Goal: Task Accomplishment & Management: Complete application form

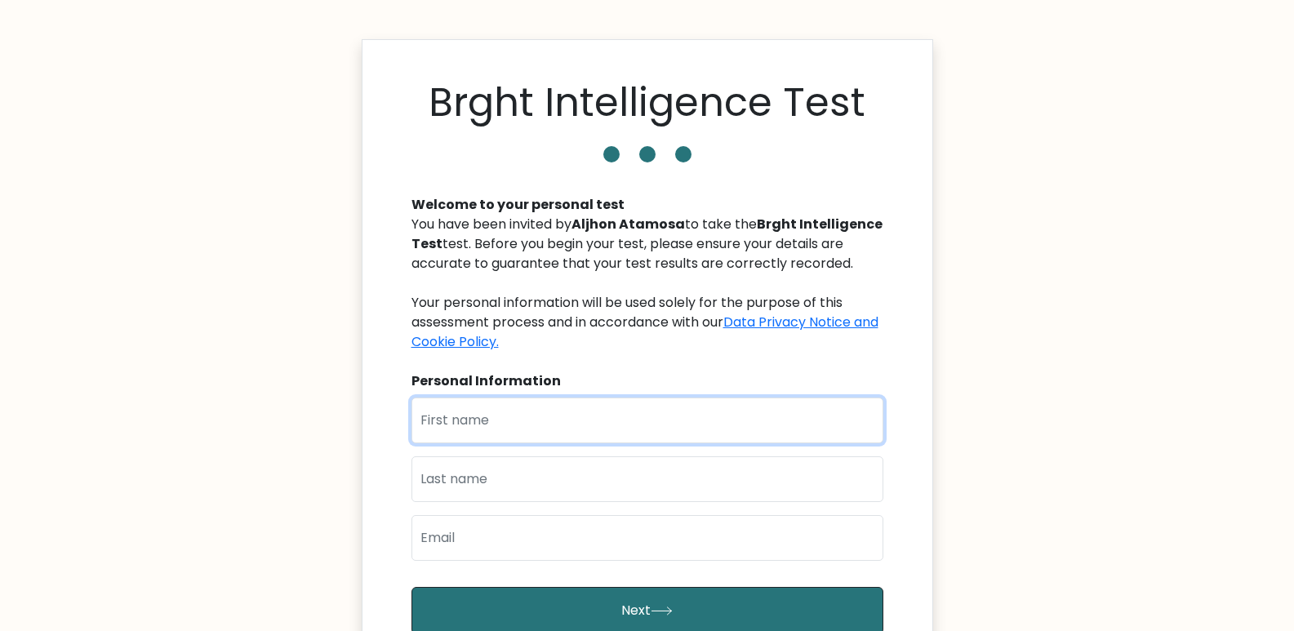
click at [564, 424] on input "text" at bounding box center [648, 421] width 472 height 46
type input "Aljhon"
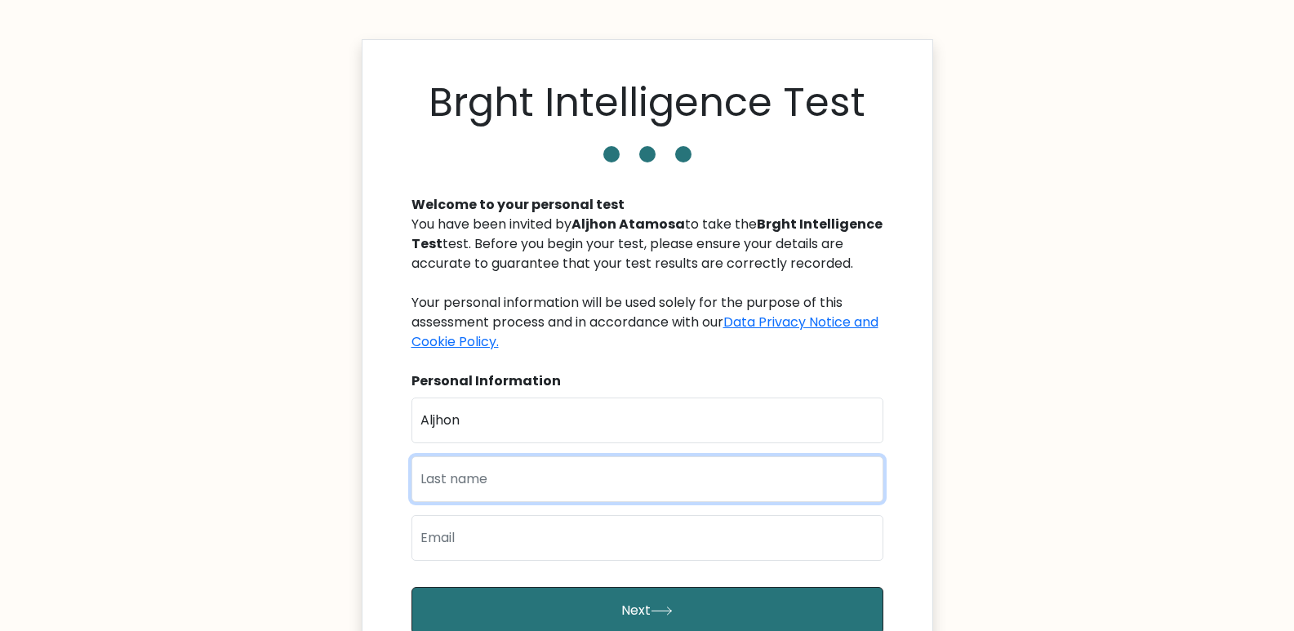
click at [508, 486] on input "text" at bounding box center [648, 480] width 472 height 46
type input "Atamosa"
type input "aatamosa21@gmail.com"
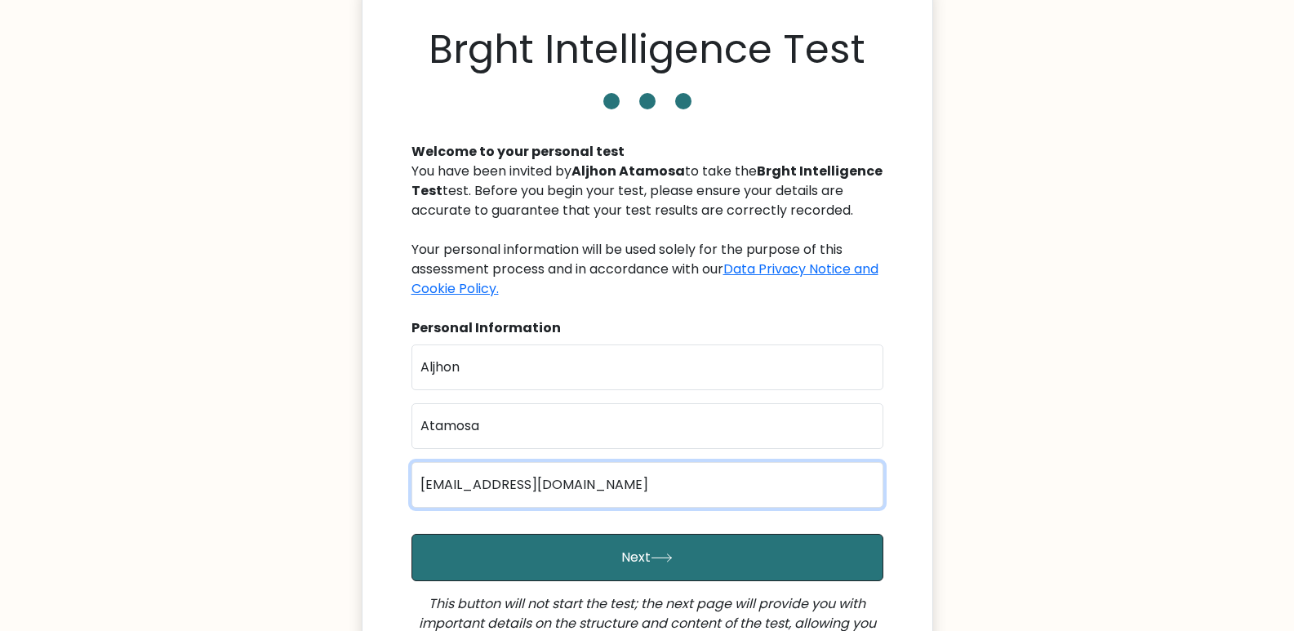
scroll to position [82, 0]
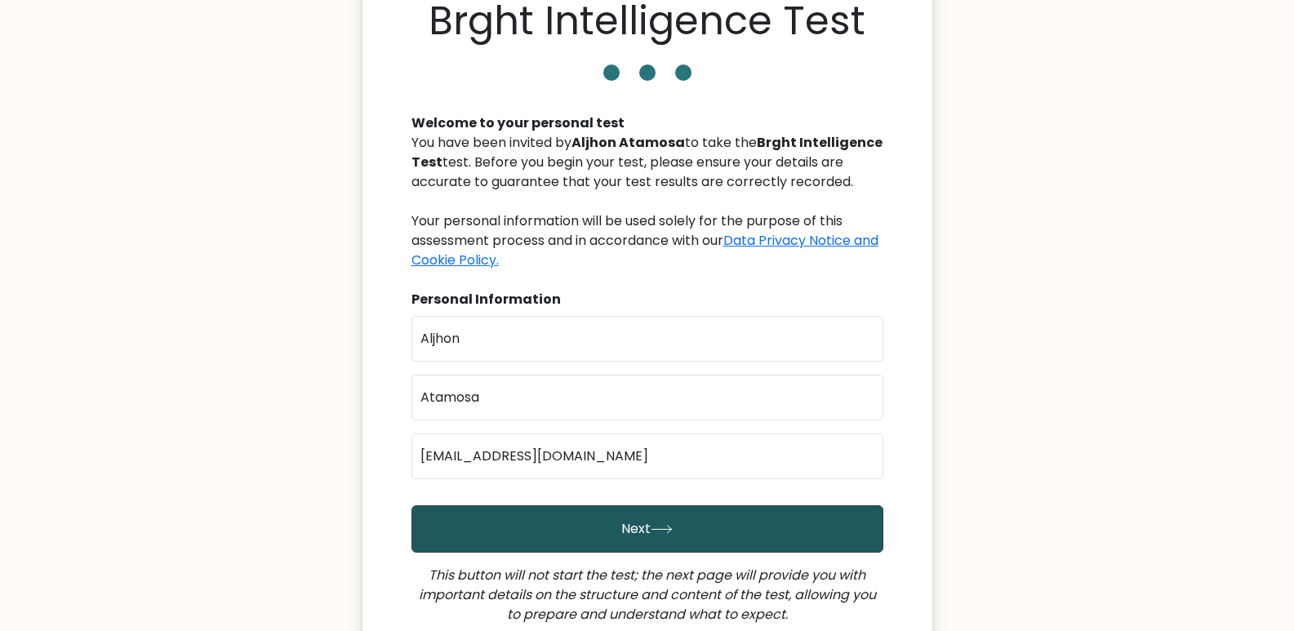
click at [586, 540] on button "Next" at bounding box center [648, 529] width 472 height 47
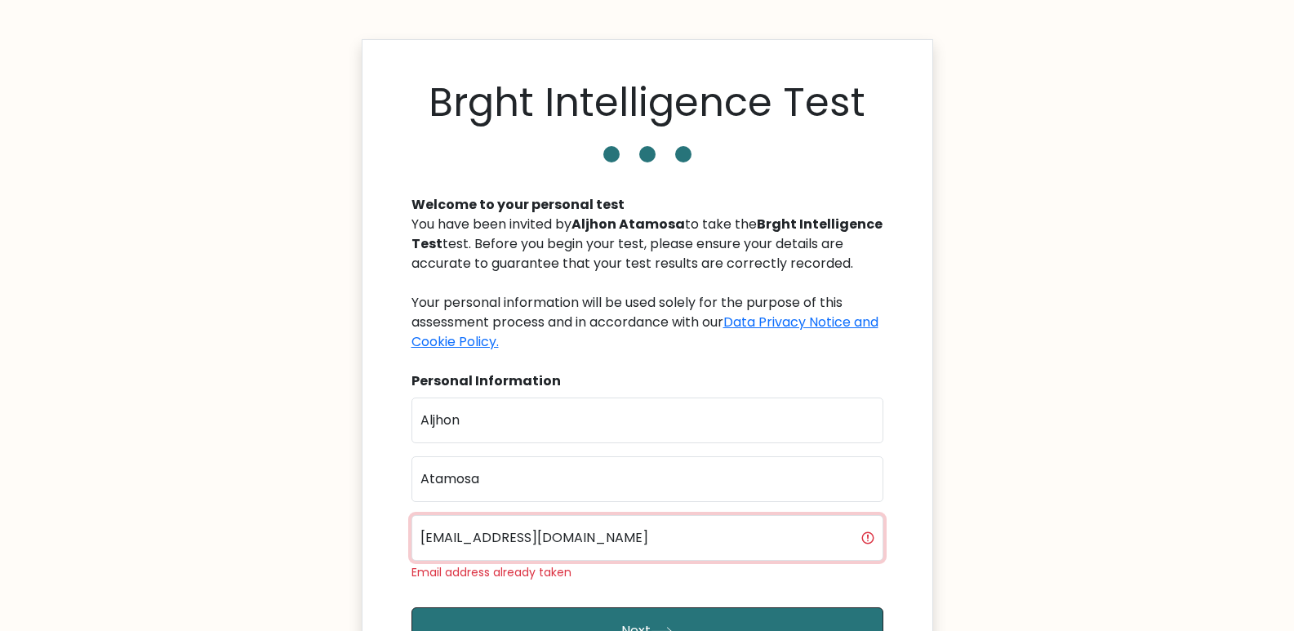
click at [601, 536] on input "[EMAIL_ADDRESS][DOMAIN_NAME]" at bounding box center [648, 538] width 472 height 46
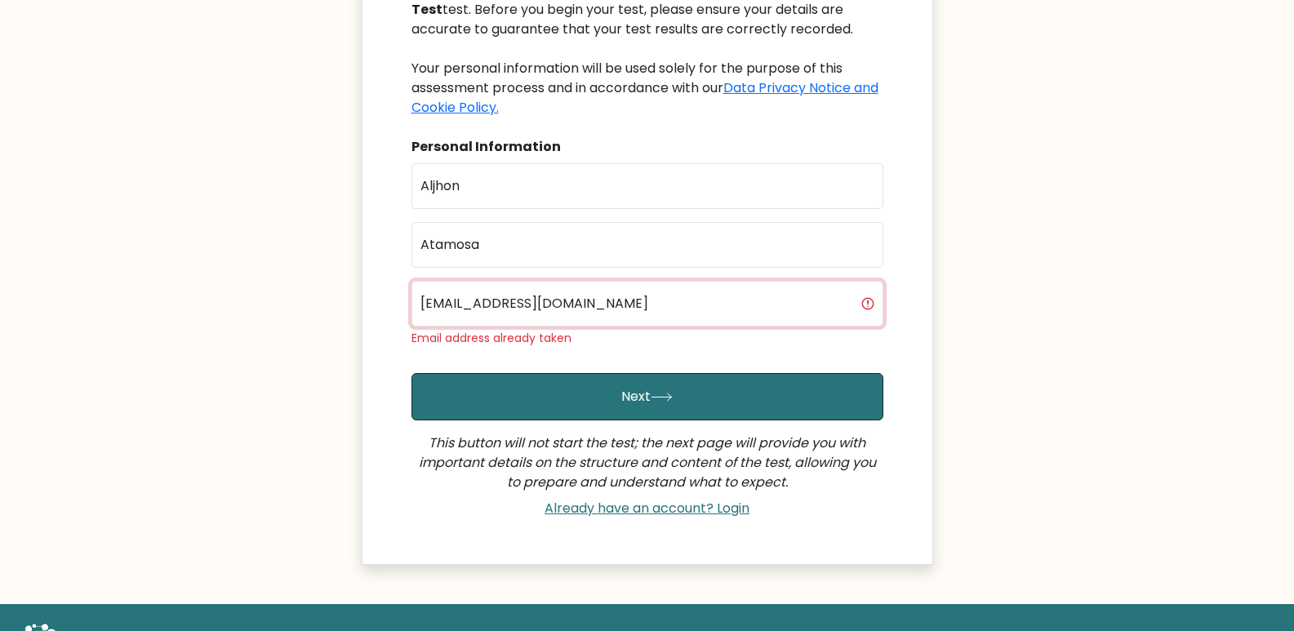
scroll to position [307, 0]
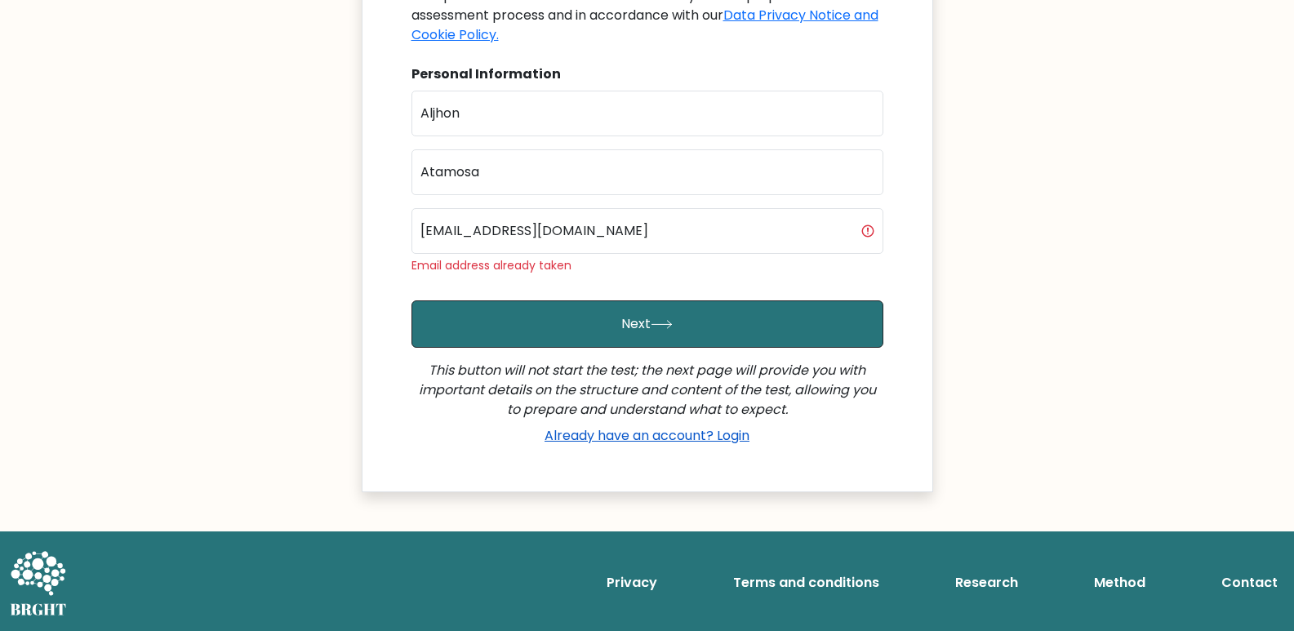
click at [624, 439] on link "Already have an account? Login" at bounding box center [647, 435] width 218 height 19
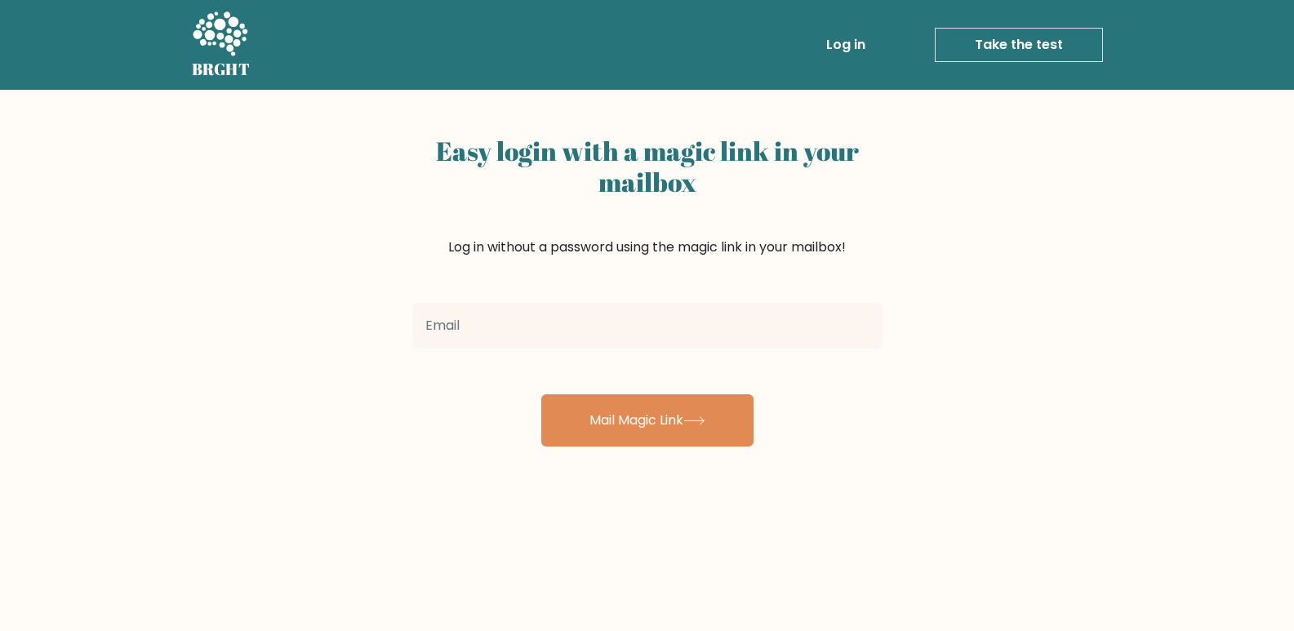
click at [462, 335] on input "email" at bounding box center [647, 326] width 470 height 46
type input "aatamosa21@gmail.com"
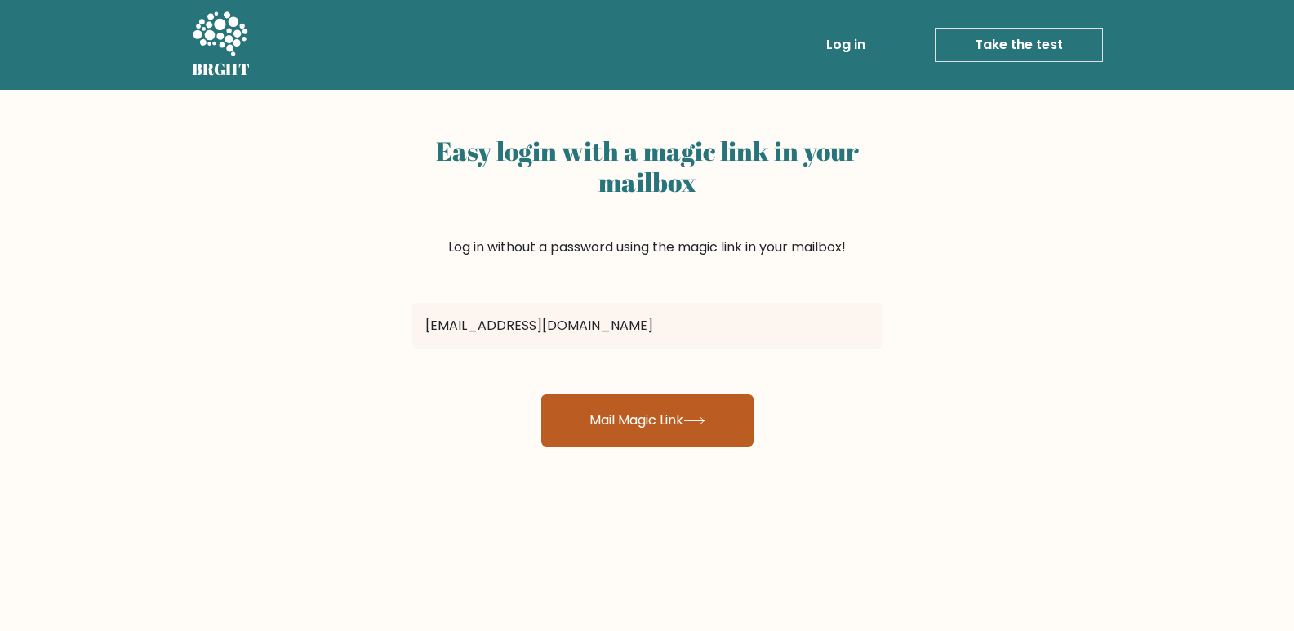
click at [616, 418] on button "Mail Magic Link" at bounding box center [647, 420] width 212 height 52
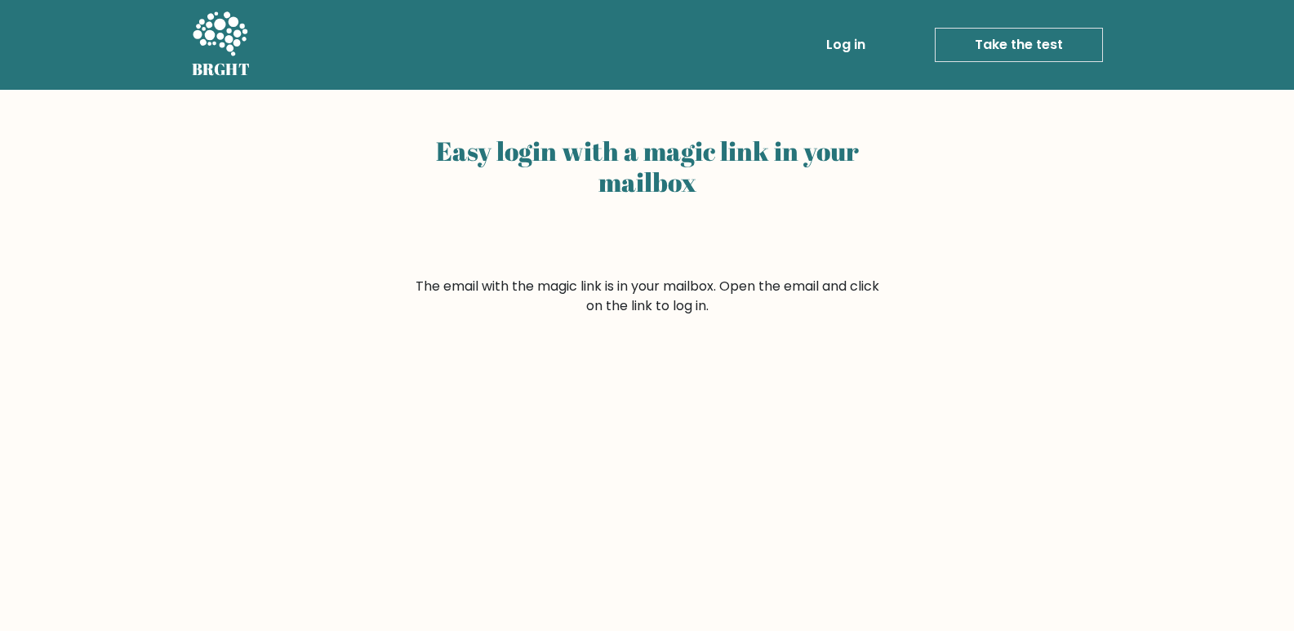
click at [849, 47] on link "Log in" at bounding box center [846, 45] width 52 height 33
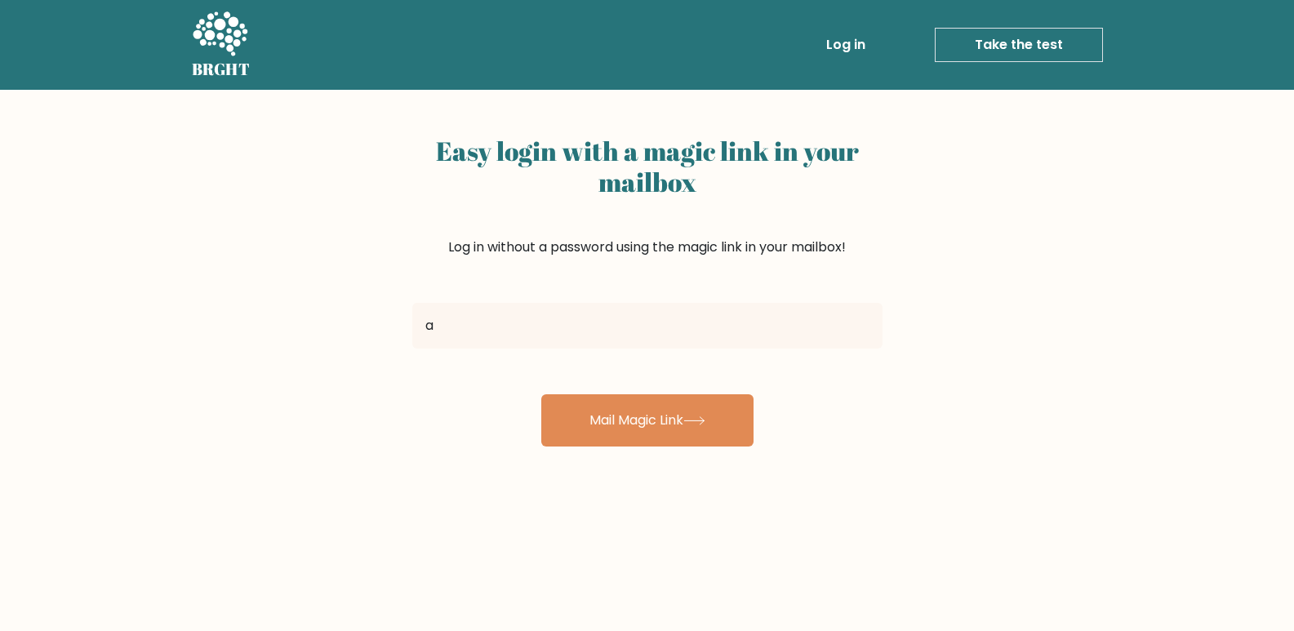
type input "aljhon.atamosa@fairtradeoutsourcing.com"
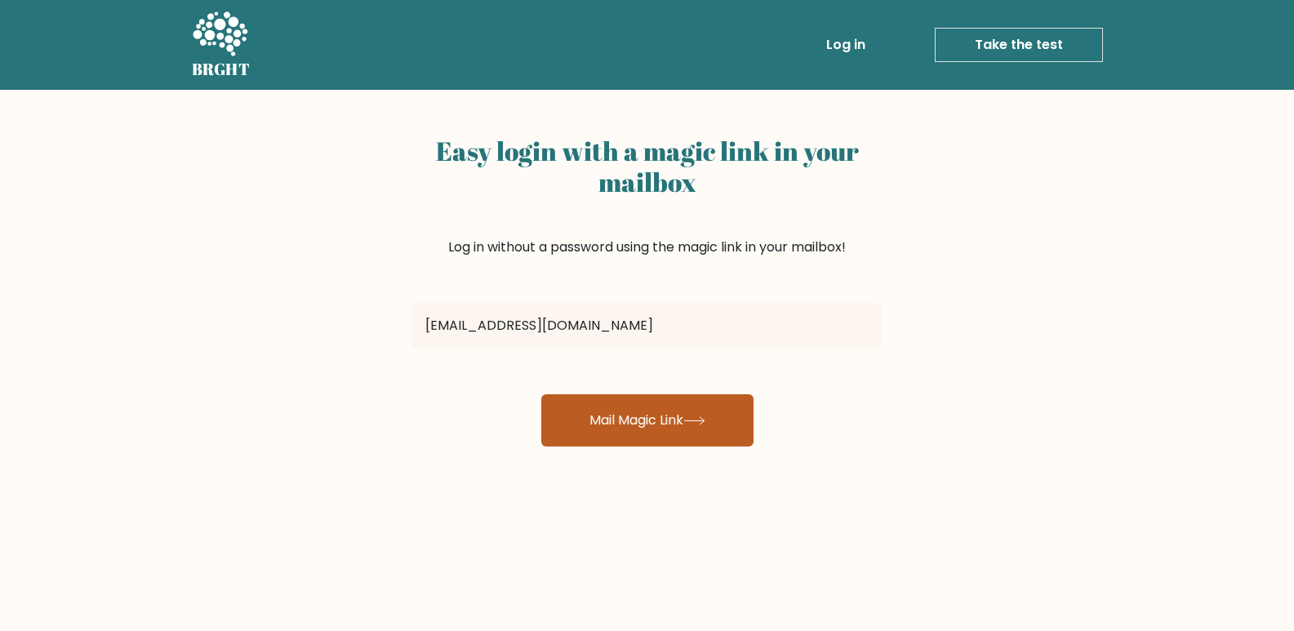
click at [581, 422] on button "Mail Magic Link" at bounding box center [647, 420] width 212 height 52
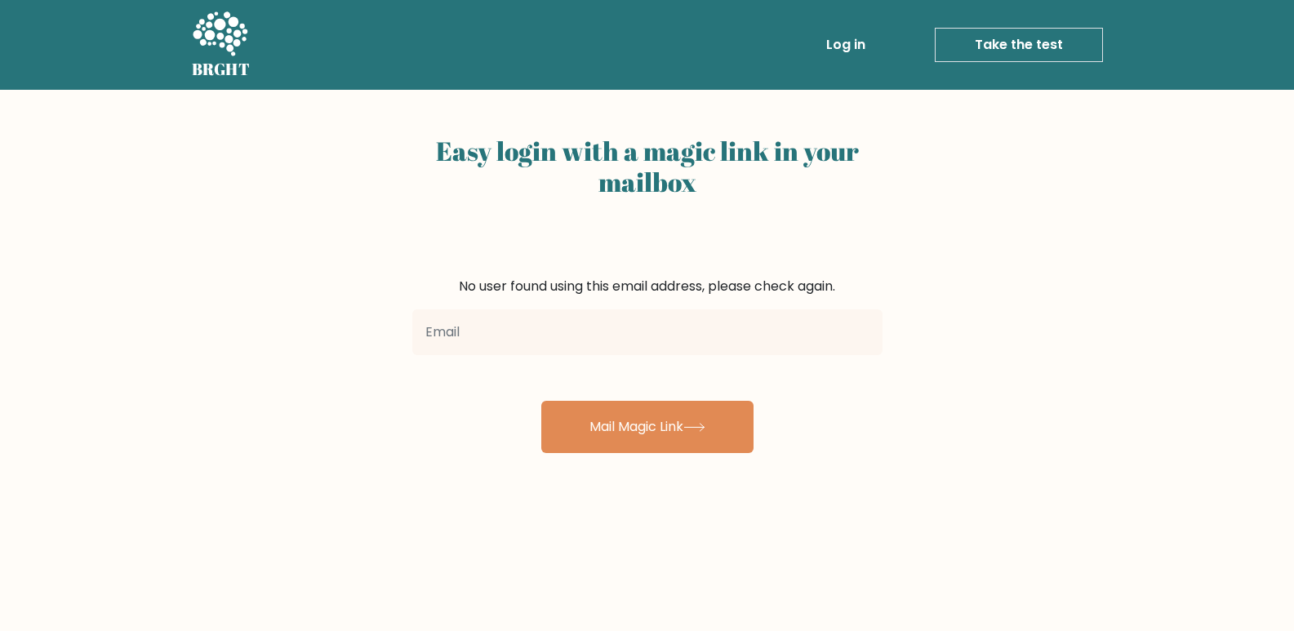
click at [624, 331] on input "email" at bounding box center [647, 333] width 470 height 46
type input "oer"
type input "[EMAIL_ADDRESS][DOMAIN_NAME]"
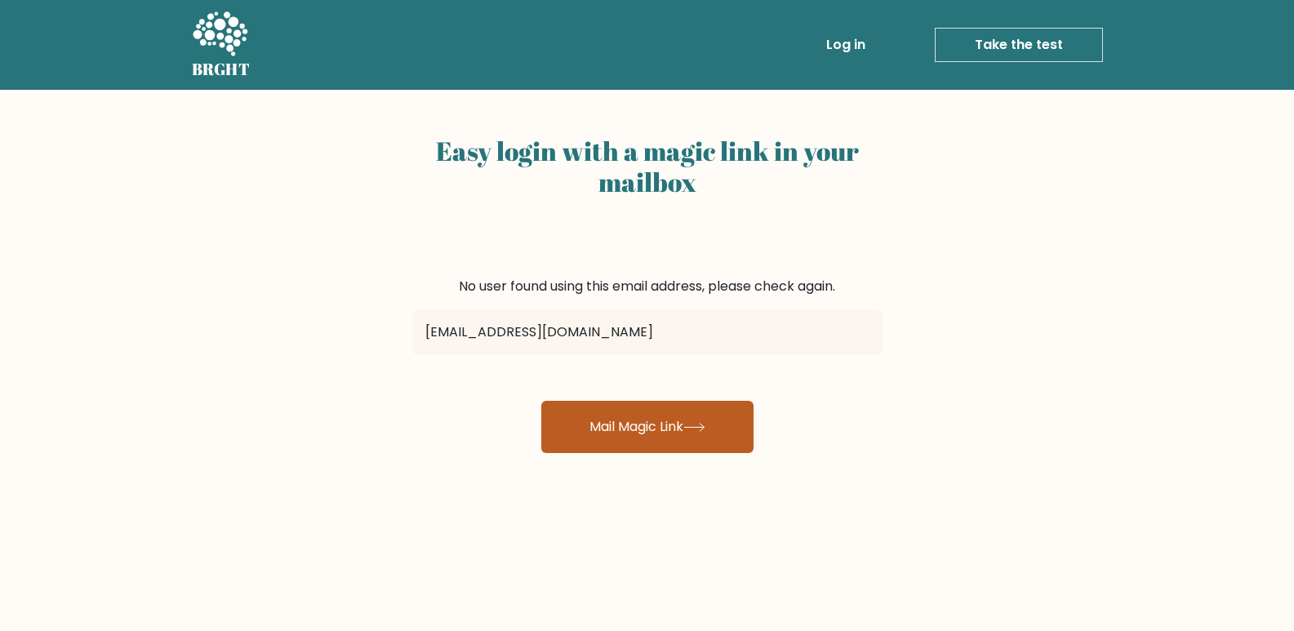
click at [638, 434] on button "Mail Magic Link" at bounding box center [647, 427] width 212 height 52
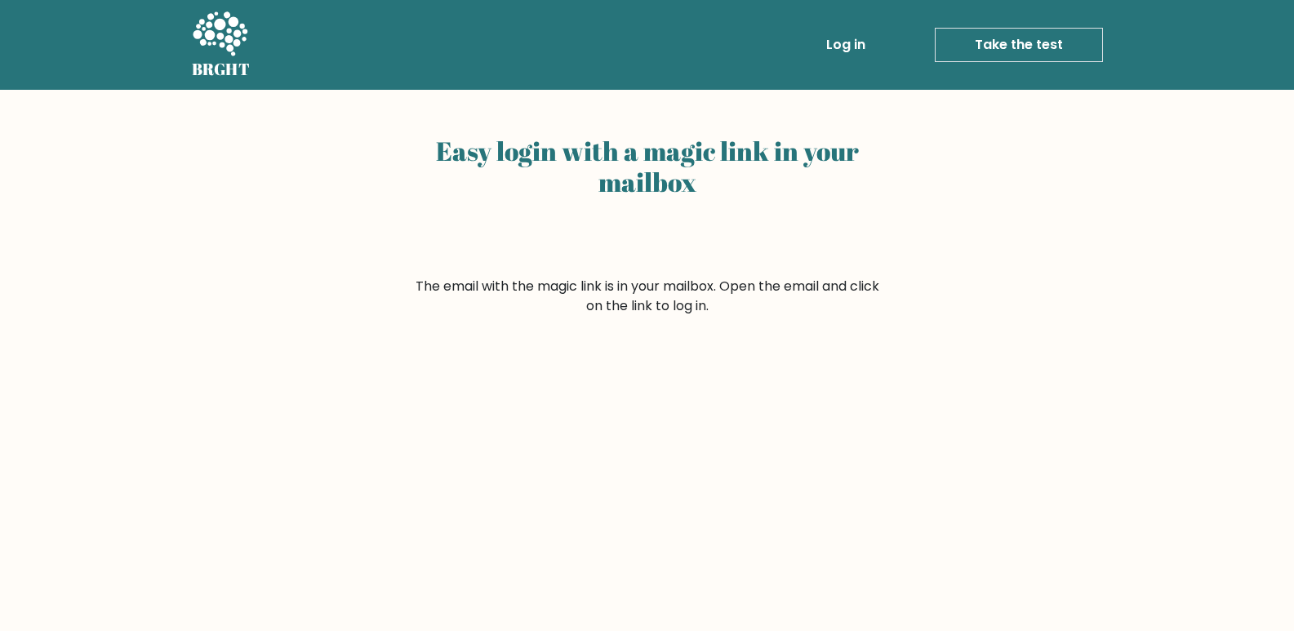
click at [844, 37] on link "Log in" at bounding box center [846, 45] width 52 height 33
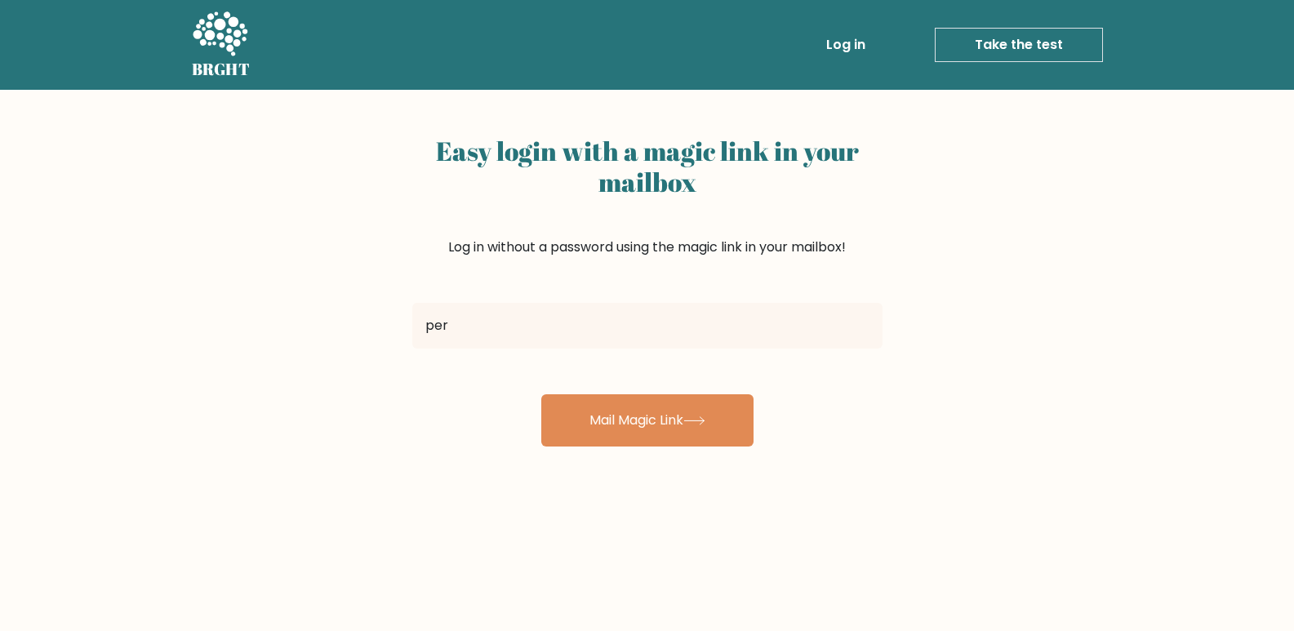
type input "perpektoatamosa@gmail.com"
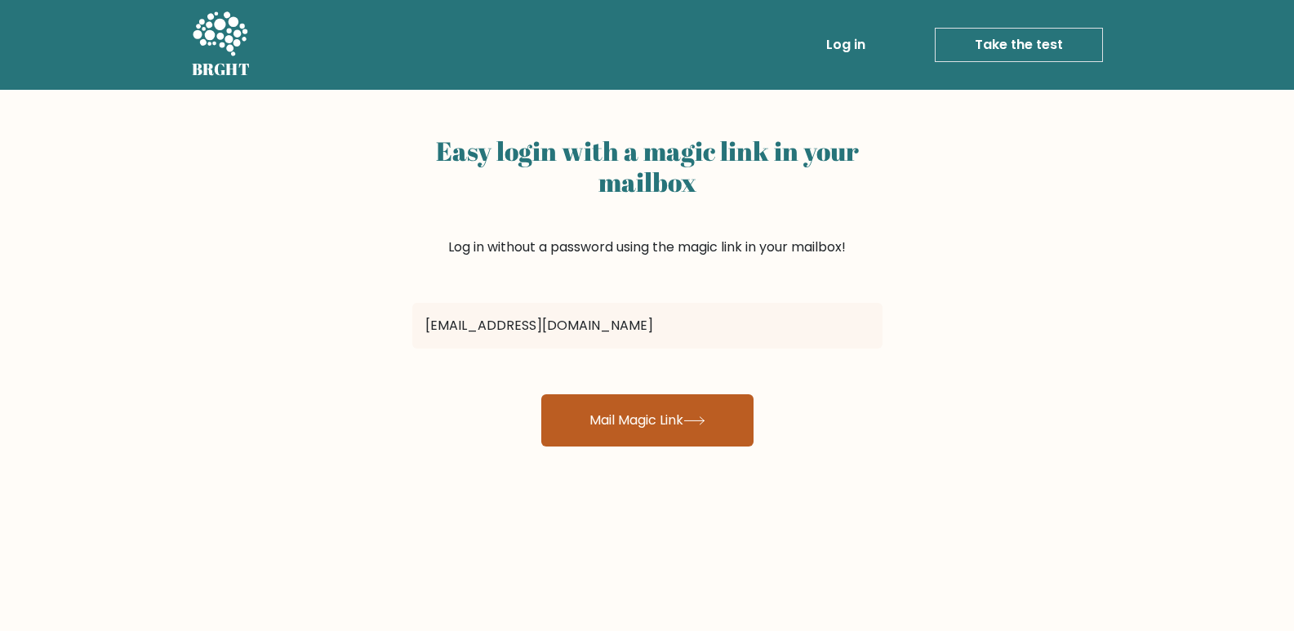
click at [633, 416] on button "Mail Magic Link" at bounding box center [647, 420] width 212 height 52
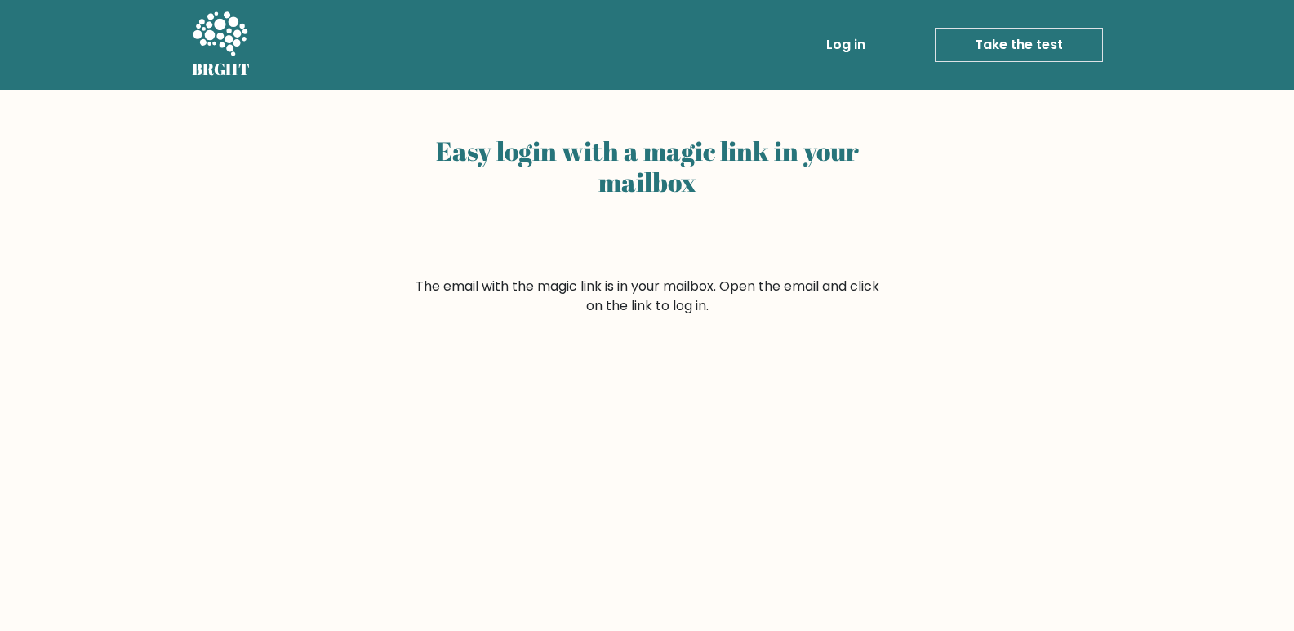
click at [848, 51] on link "Log in" at bounding box center [846, 45] width 52 height 33
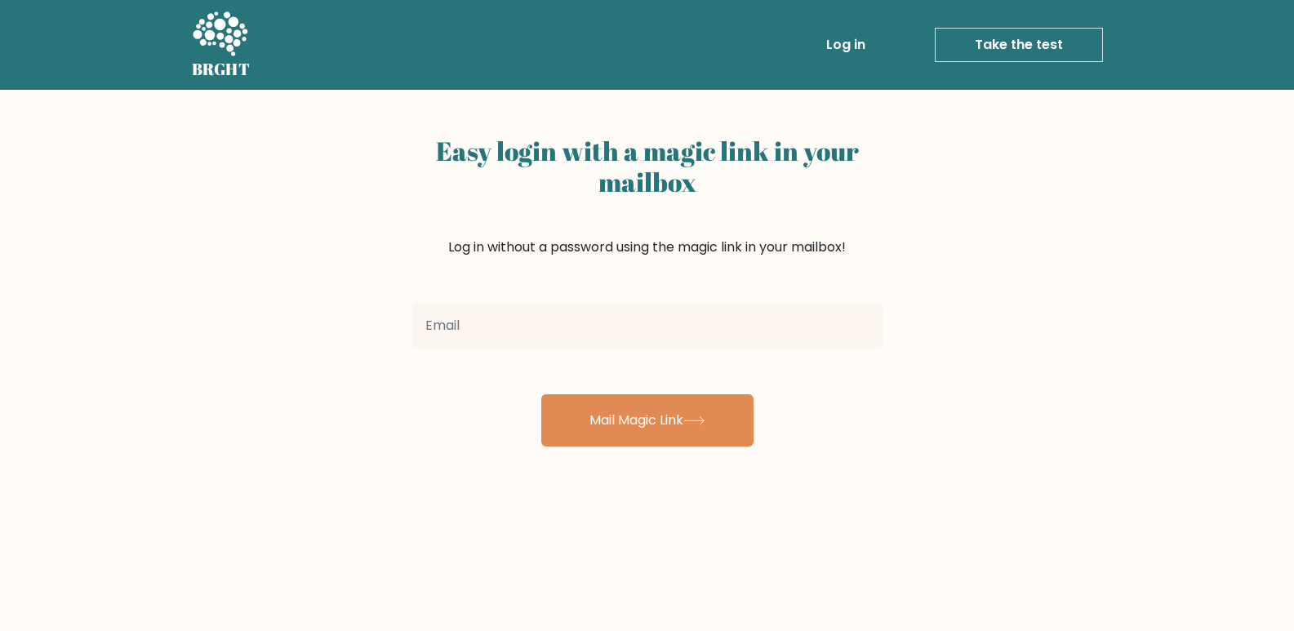
click at [848, 51] on link "Log in" at bounding box center [846, 45] width 52 height 33
click at [203, 46] on icon at bounding box center [220, 35] width 56 height 49
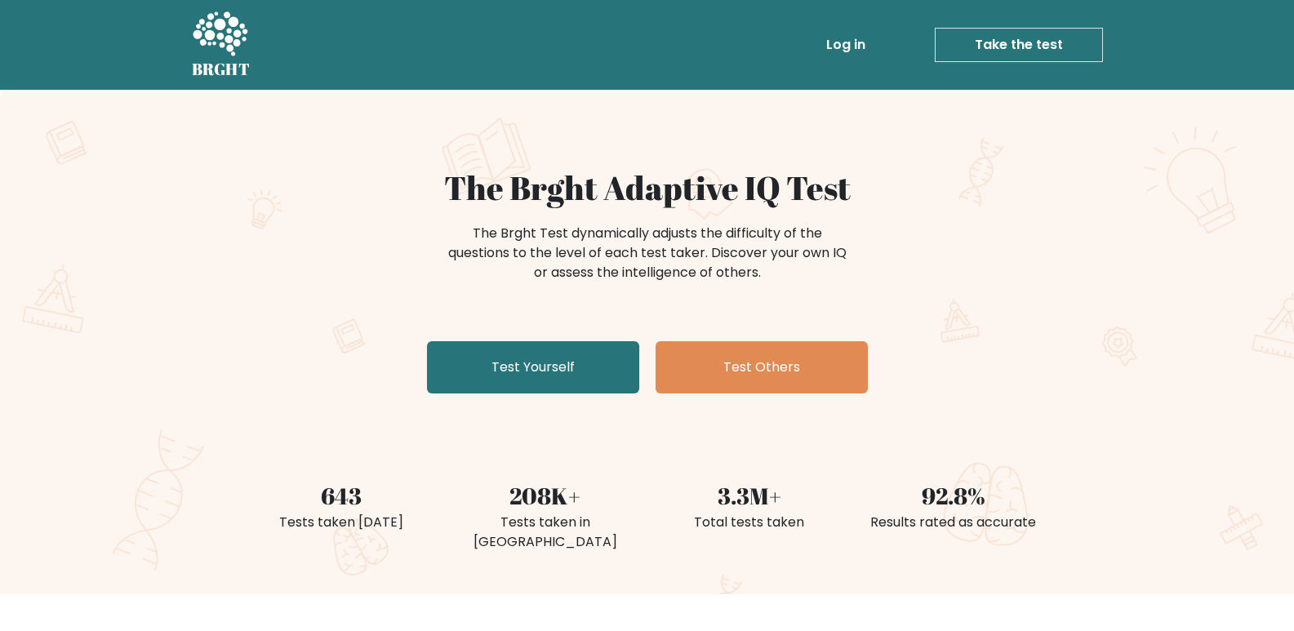
click at [853, 42] on link "Log in" at bounding box center [846, 45] width 52 height 33
